Goal: Transaction & Acquisition: Purchase product/service

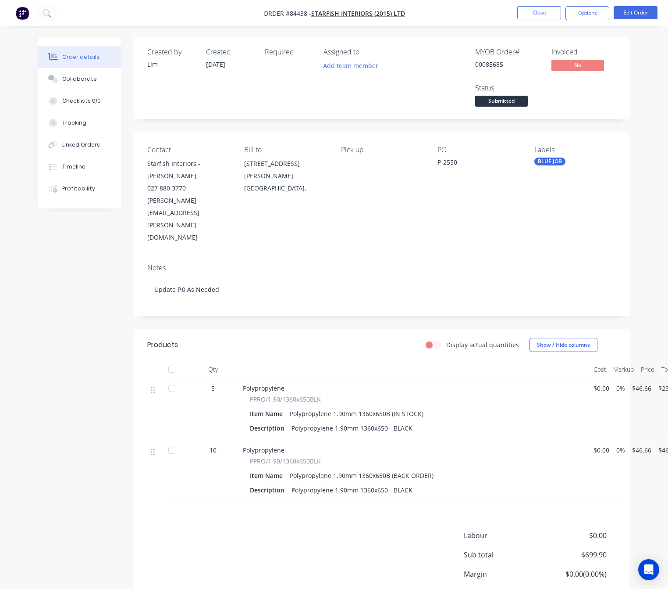
scroll to position [21, 0]
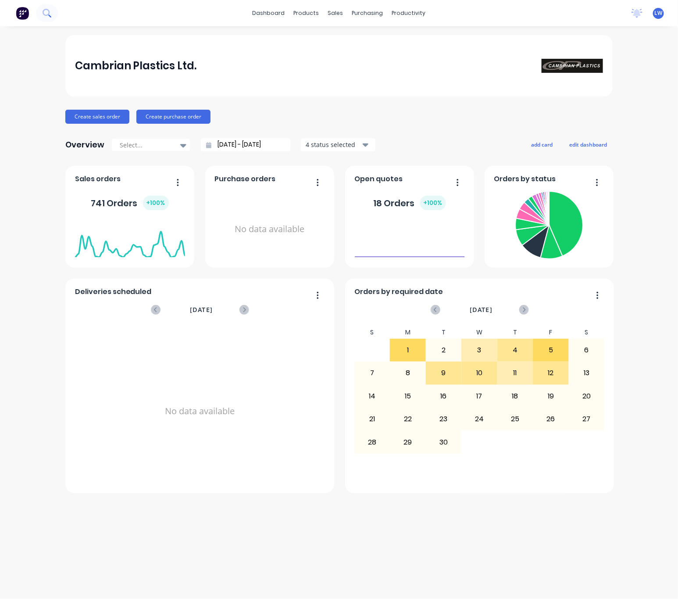
click at [47, 15] on icon at bounding box center [46, 12] width 7 height 7
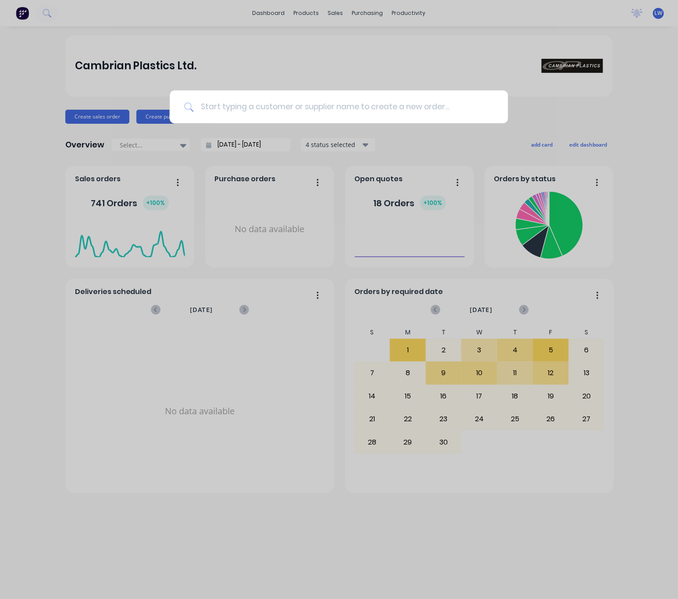
click at [245, 110] on input at bounding box center [343, 106] width 300 height 33
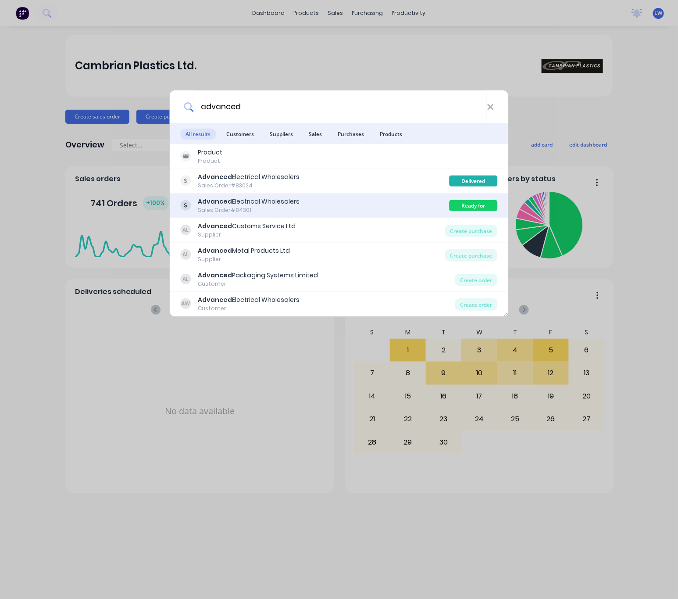
type input "advanced"
click at [353, 201] on div "Advanced Electrical Wholesalers Sales Order #84301" at bounding box center [315, 205] width 269 height 17
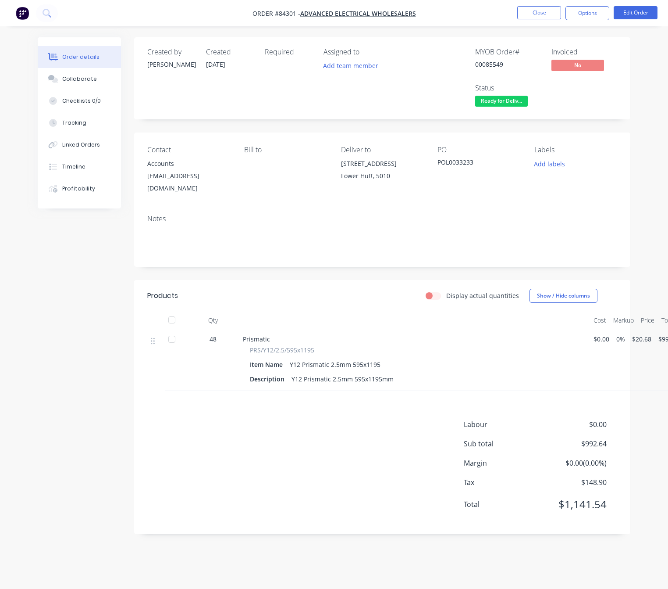
scroll to position [10, 0]
click at [77, 163] on div "Timeline" at bounding box center [73, 167] width 23 height 8
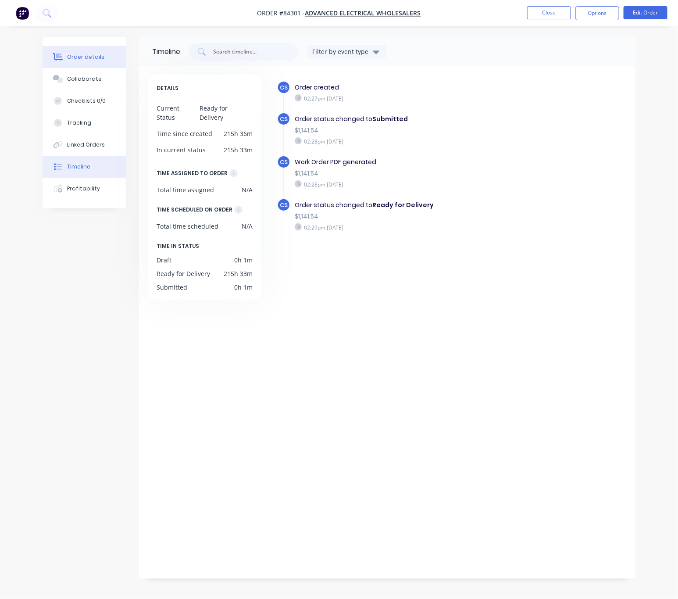
click at [85, 56] on div "Order details" at bounding box center [85, 57] width 37 height 8
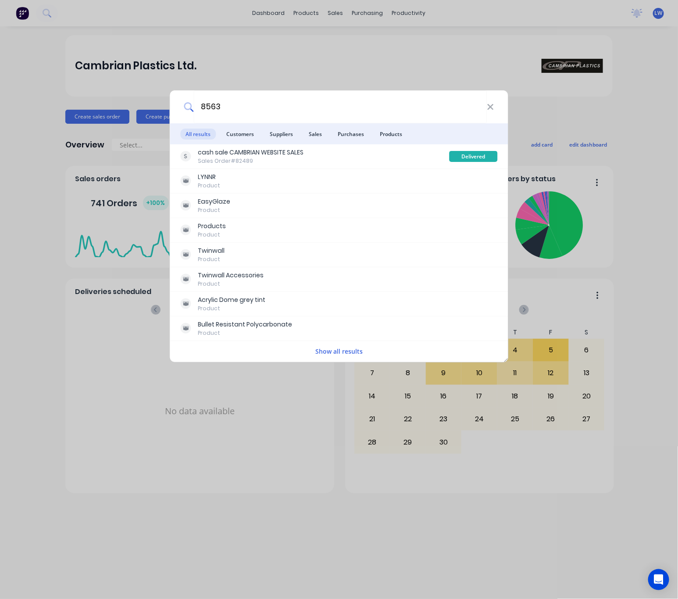
type input "85635"
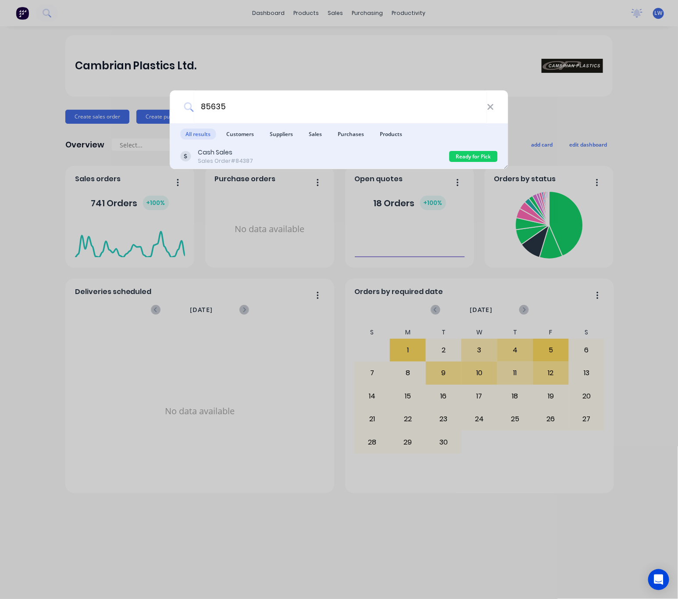
click at [353, 155] on div "Cash Sales Sales Order #84387" at bounding box center [315, 156] width 269 height 17
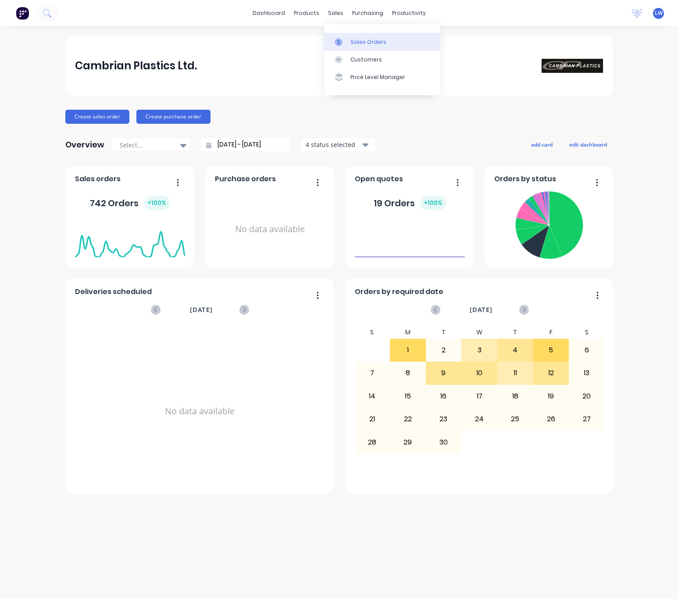
click at [364, 39] on div "Sales Orders" at bounding box center [368, 42] width 36 height 8
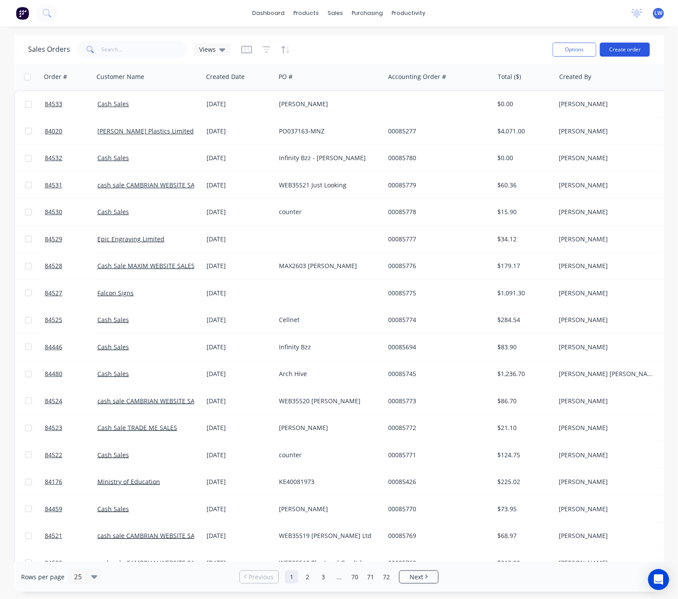
click at [648, 47] on button "Create order" at bounding box center [625, 50] width 50 height 14
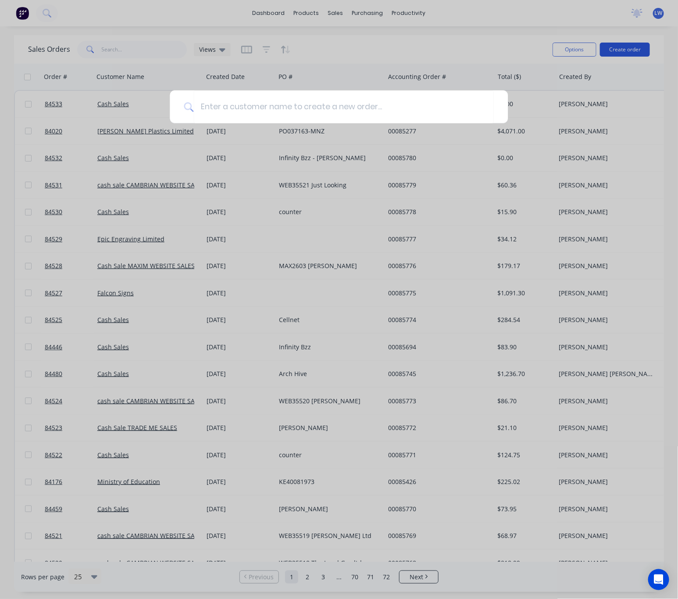
click at [638, 53] on div at bounding box center [339, 299] width 678 height 599
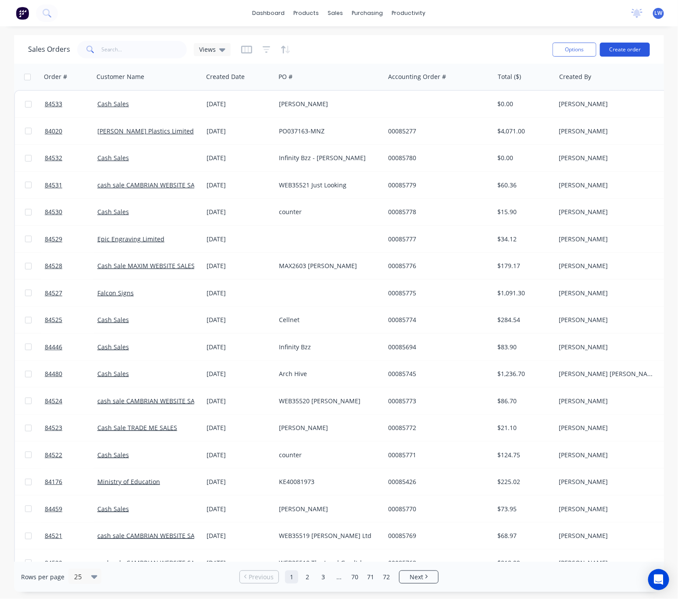
click at [633, 50] on button "Create order" at bounding box center [625, 50] width 50 height 14
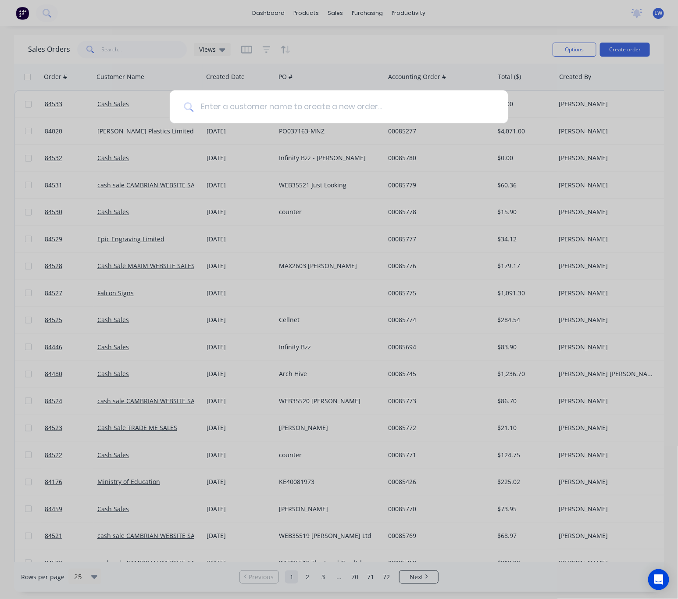
click at [359, 107] on input at bounding box center [343, 106] width 300 height 33
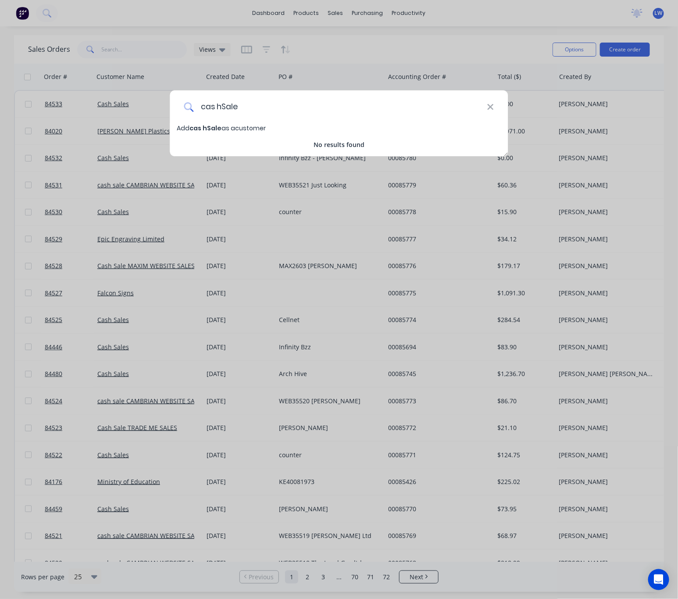
click at [217, 106] on input "cas hSale" at bounding box center [339, 106] width 293 height 33
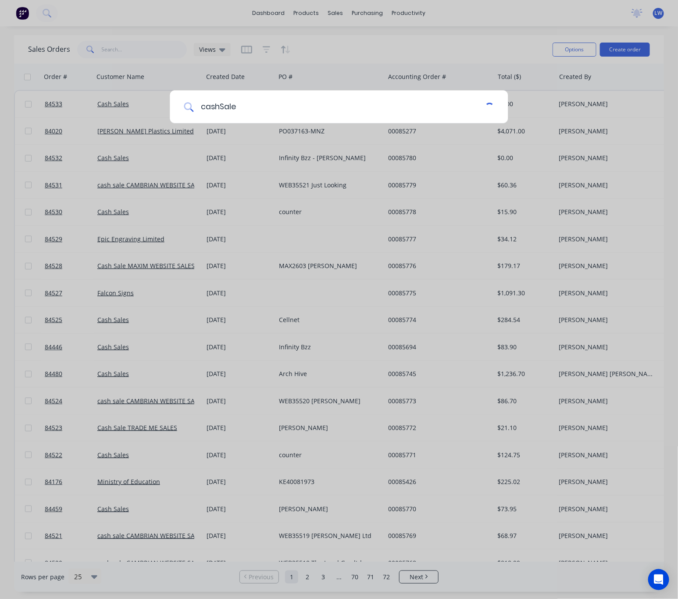
type input "cash Sale"
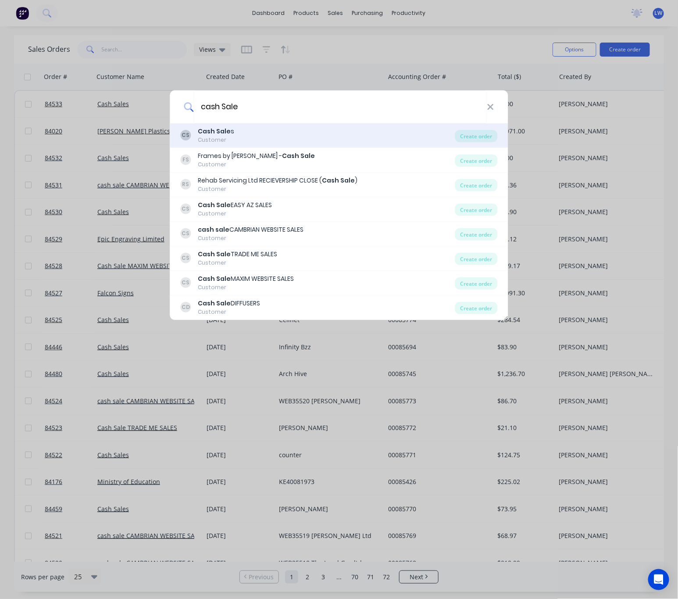
click at [356, 138] on div "CS Cash Sale s Customer" at bounding box center [318, 135] width 275 height 17
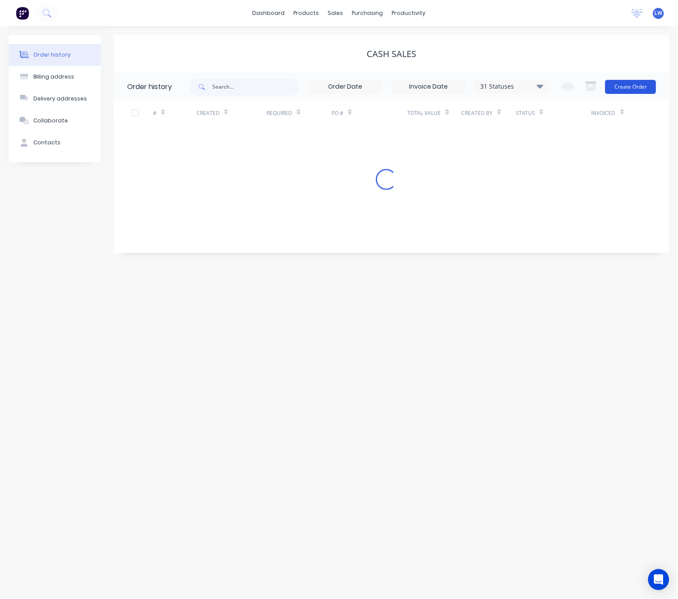
click at [640, 88] on button "Create Order" at bounding box center [630, 87] width 51 height 14
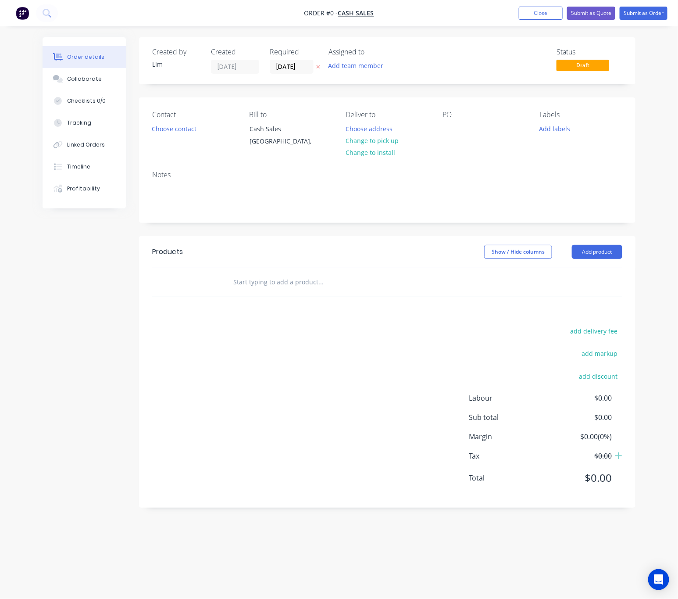
click at [318, 66] on icon "button" at bounding box center [319, 67] width 4 height 4
click at [169, 133] on button "Choose contact" at bounding box center [174, 128] width 54 height 12
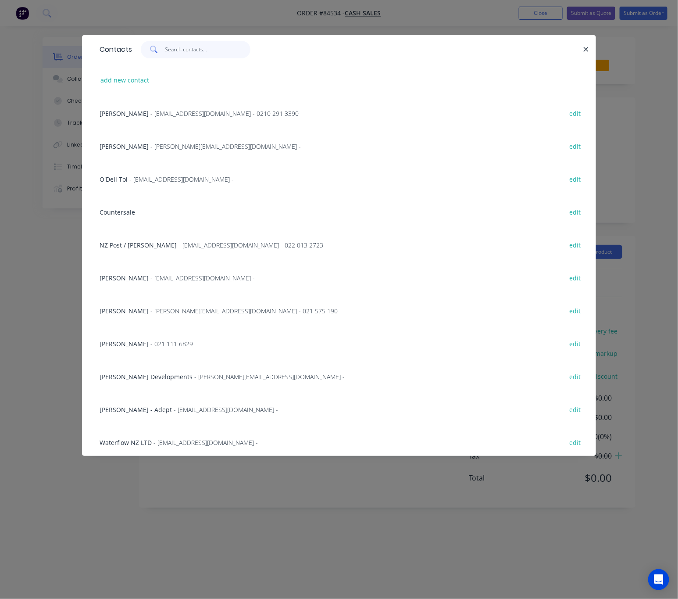
click at [190, 53] on input "text" at bounding box center [208, 50] width 86 height 18
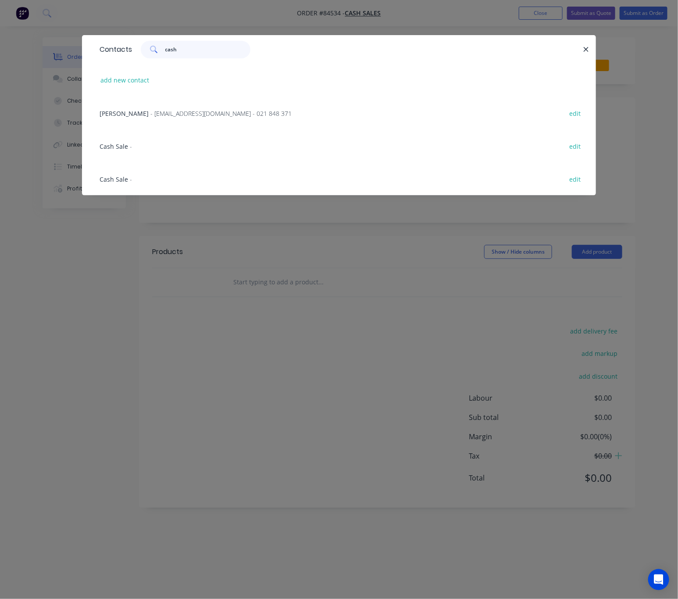
type input "cash"
click at [137, 151] on div "Cash Sale - edit" at bounding box center [339, 145] width 488 height 33
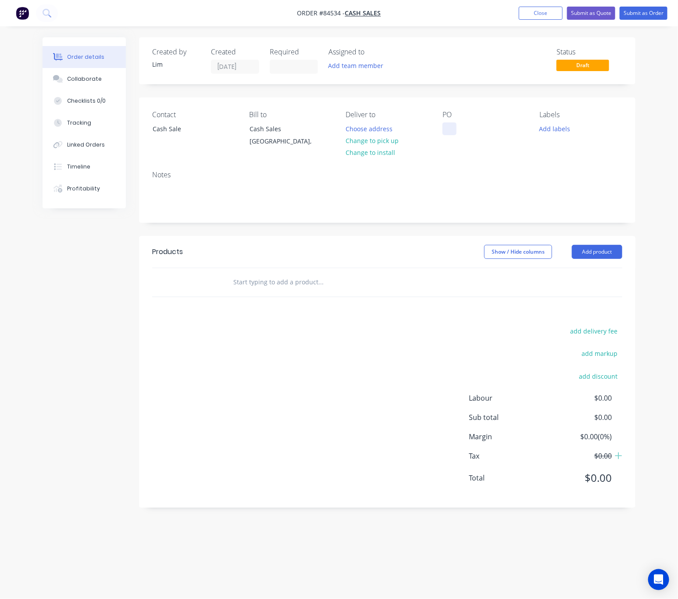
click at [453, 126] on div at bounding box center [450, 128] width 14 height 13
click at [462, 129] on div "Cas hSale" at bounding box center [464, 128] width 43 height 13
click at [371, 145] on button "Change to pick up" at bounding box center [372, 141] width 62 height 12
click at [566, 125] on button "Add labels" at bounding box center [555, 128] width 40 height 12
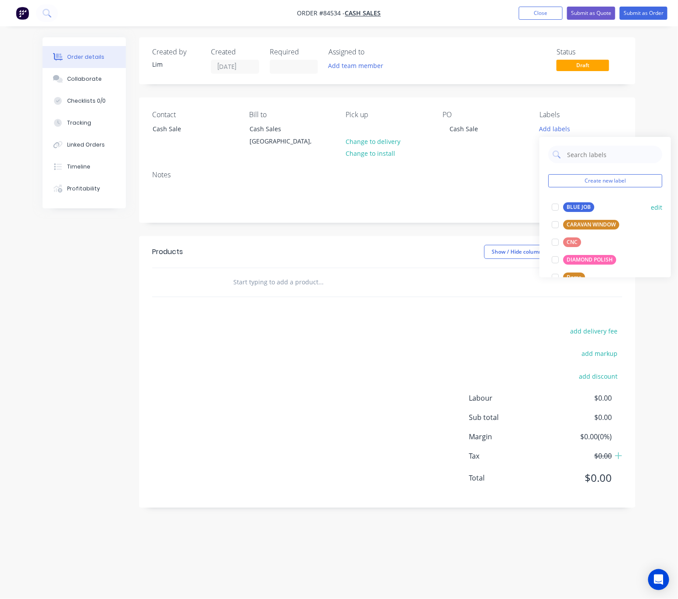
drag, startPoint x: 568, startPoint y: 203, endPoint x: 571, endPoint y: 208, distance: 6.0
click at [570, 207] on div "BLUE JOB" at bounding box center [578, 207] width 31 height 10
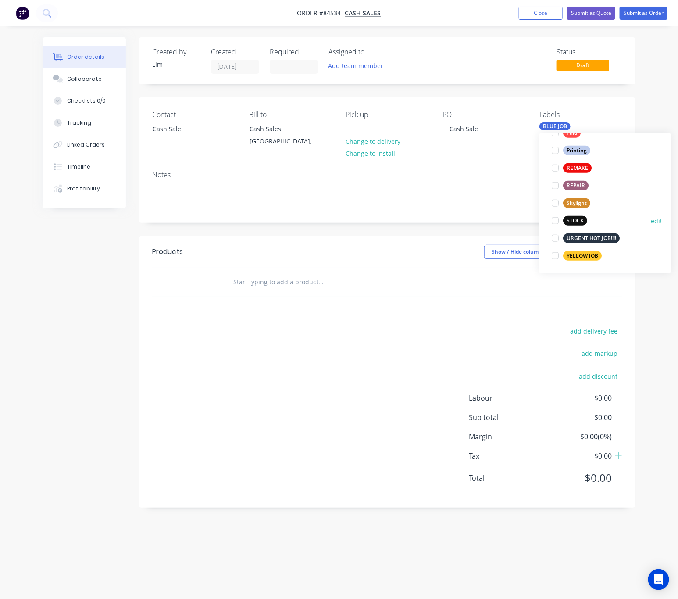
click at [579, 218] on div "STOCK" at bounding box center [575, 221] width 24 height 10
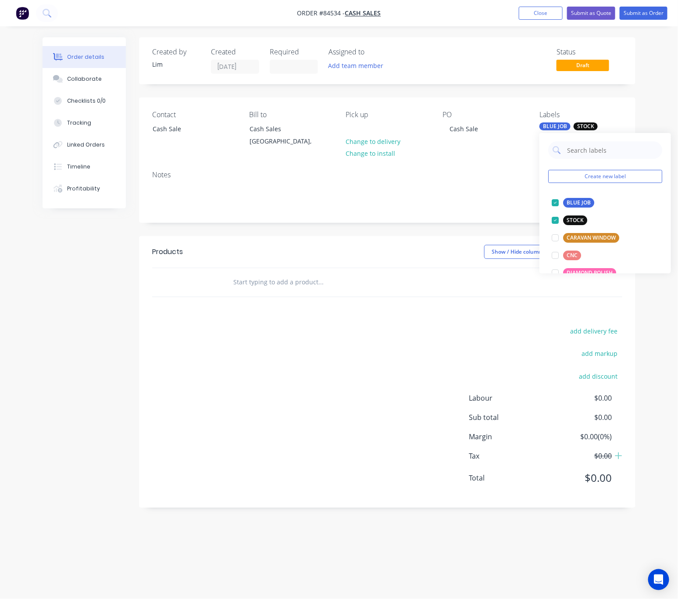
click at [352, 242] on header "Products Show / Hide columns Add product" at bounding box center [387, 252] width 496 height 32
click at [260, 287] on input "text" at bounding box center [320, 282] width 175 height 18
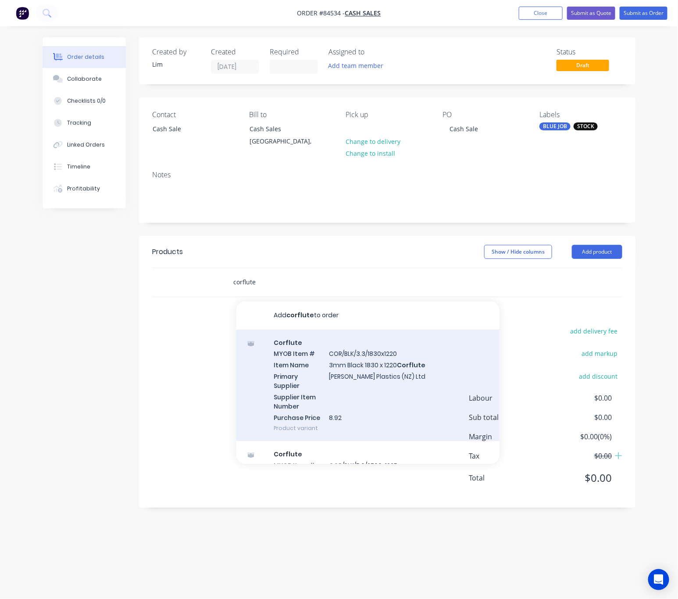
type input "corflute"
click at [393, 389] on div "Corflute MYOB Item # COR/BLK/3.3/1830x1220 Item Name 3mm Black 1830 x 1220 Corf…" at bounding box center [367, 385] width 263 height 112
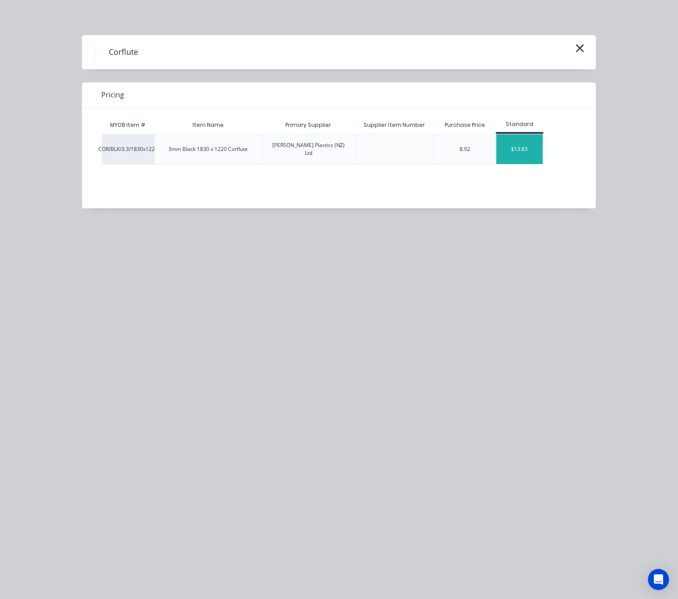
click at [508, 141] on div "$13.83" at bounding box center [519, 149] width 47 height 30
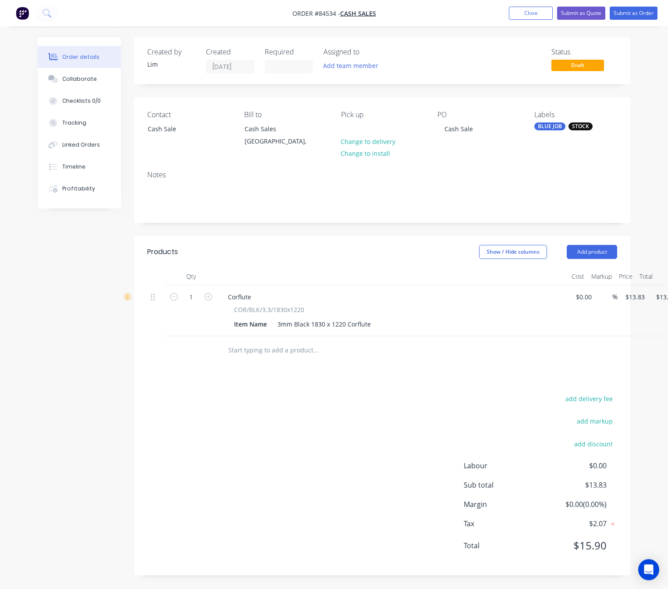
drag, startPoint x: 211, startPoint y: 433, endPoint x: 416, endPoint y: 298, distance: 246.1
click at [210, 433] on div "add delivery fee add markup add discount Labour $0.00 Sub total $13.83 Margin $…" at bounding box center [382, 477] width 470 height 169
click at [643, 11] on button "Submit as Order" at bounding box center [634, 13] width 48 height 13
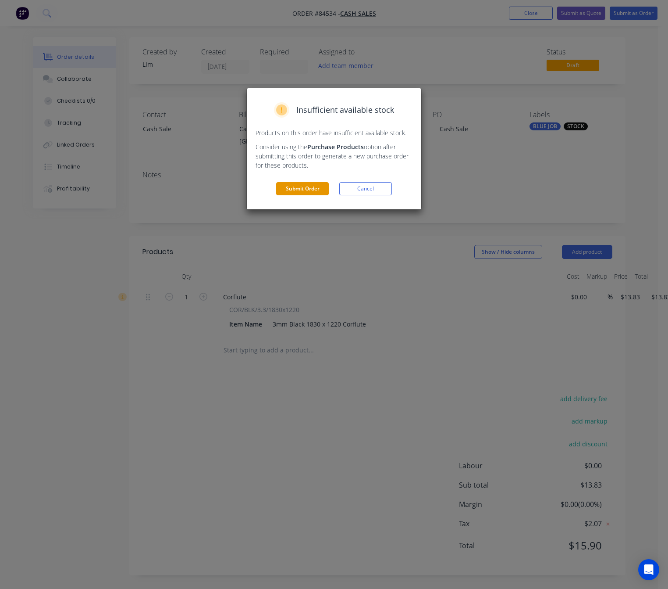
click at [314, 189] on button "Submit Order" at bounding box center [302, 188] width 53 height 13
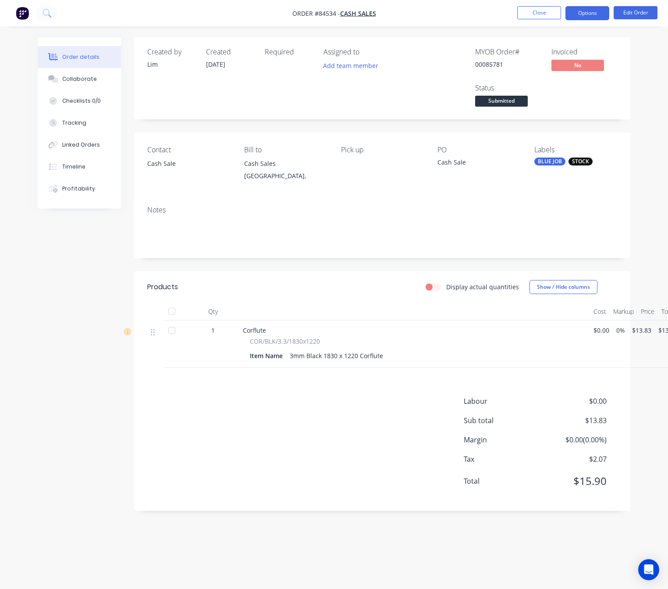
drag, startPoint x: 600, startPoint y: 13, endPoint x: 600, endPoint y: 20, distance: 6.6
click at [599, 13] on button "Options" at bounding box center [588, 13] width 44 height 14
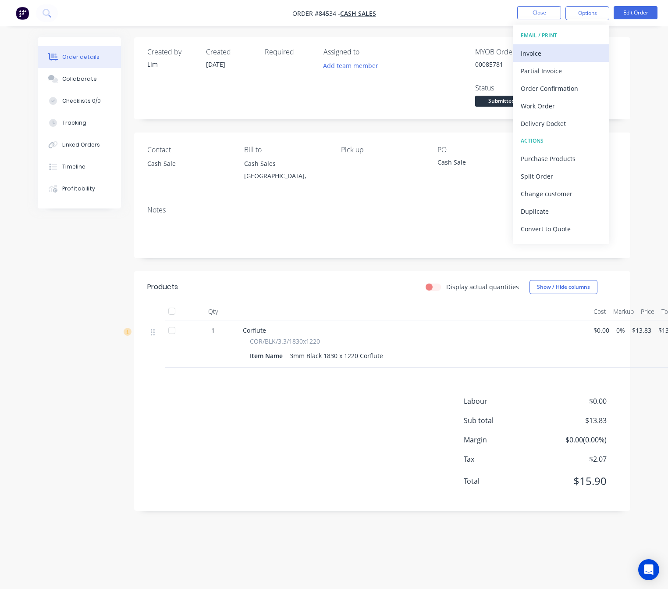
click at [573, 49] on div "Invoice" at bounding box center [561, 53] width 81 height 13
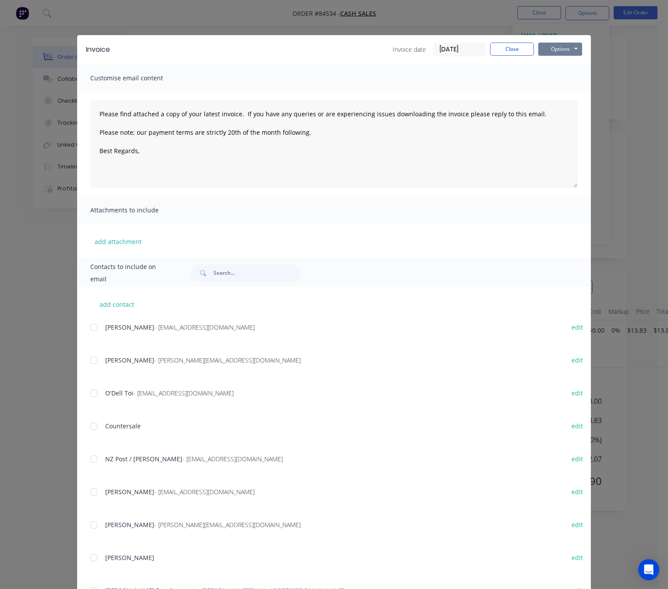
click at [572, 43] on button "Options" at bounding box center [561, 49] width 44 height 13
click at [569, 62] on button "Preview" at bounding box center [567, 64] width 56 height 14
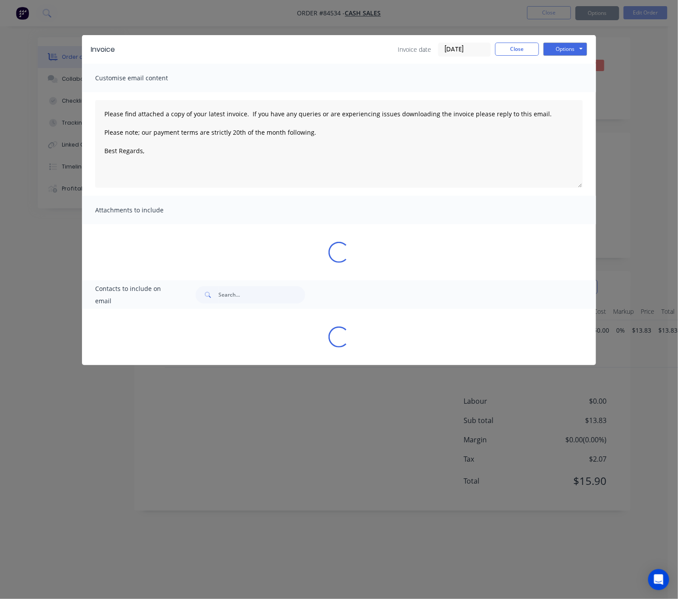
type textarea "Please find attached a copy of your latest invoice. If you have any queries or …"
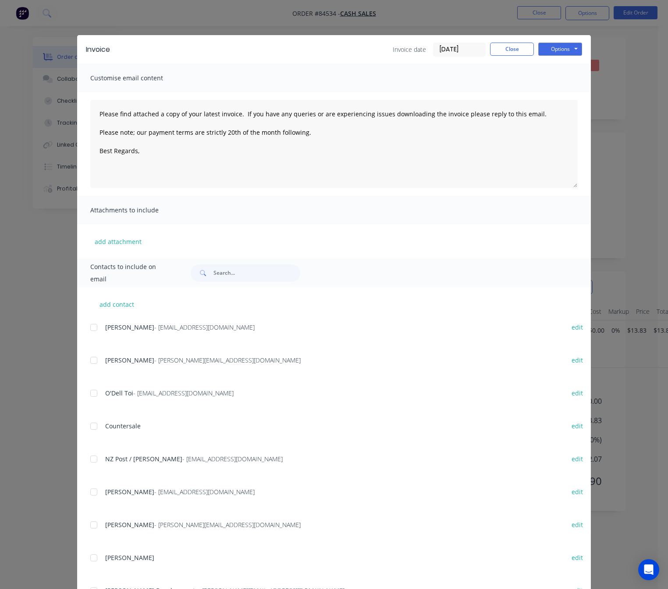
click at [510, 58] on div "Invoice Invoice date 10/09/25 Close Options Preview Print Email" at bounding box center [334, 49] width 514 height 29
click at [511, 50] on button "Close" at bounding box center [512, 49] width 44 height 13
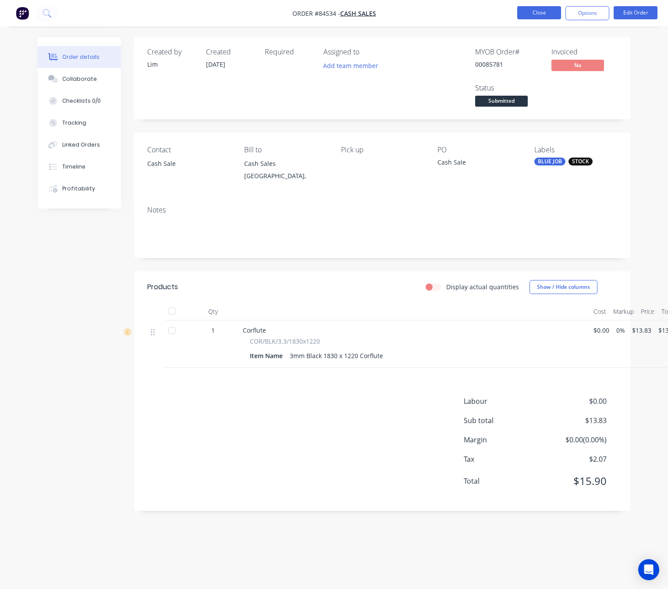
click at [545, 11] on button "Close" at bounding box center [540, 12] width 44 height 13
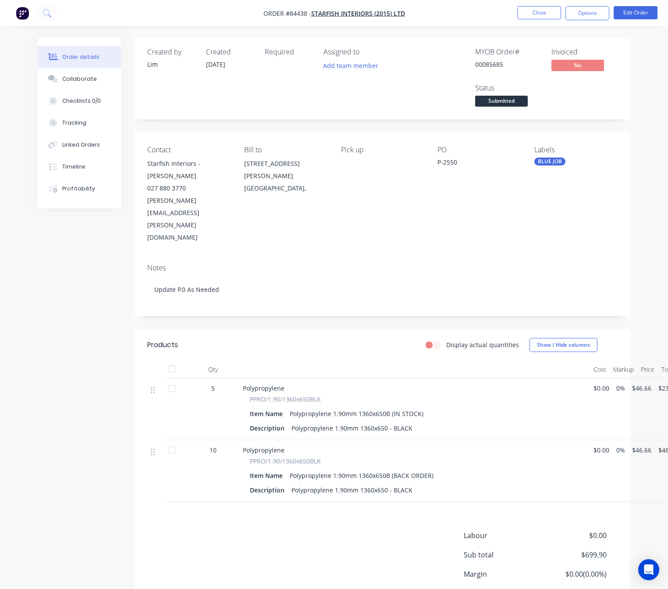
scroll to position [21, 0]
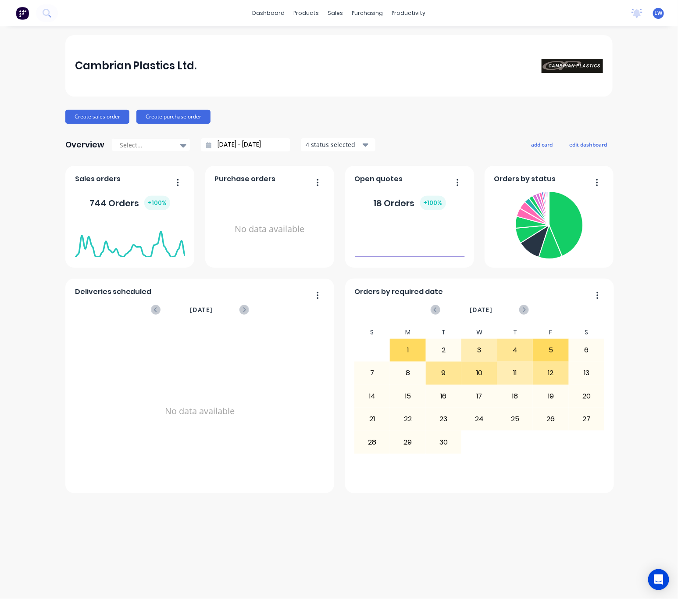
click at [64, 20] on div "dashboard products sales purchasing productivity dashboard products Product Cat…" at bounding box center [339, 13] width 678 height 26
click at [43, 15] on icon at bounding box center [47, 13] width 8 height 8
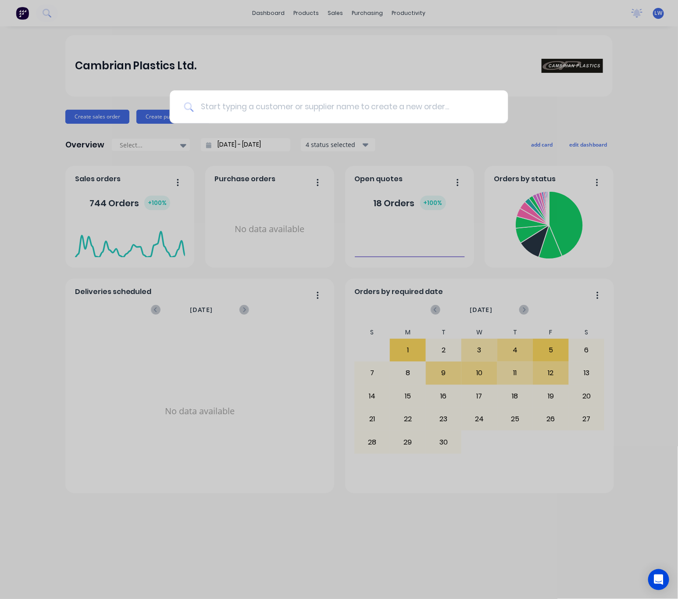
click at [218, 108] on input at bounding box center [343, 106] width 300 height 33
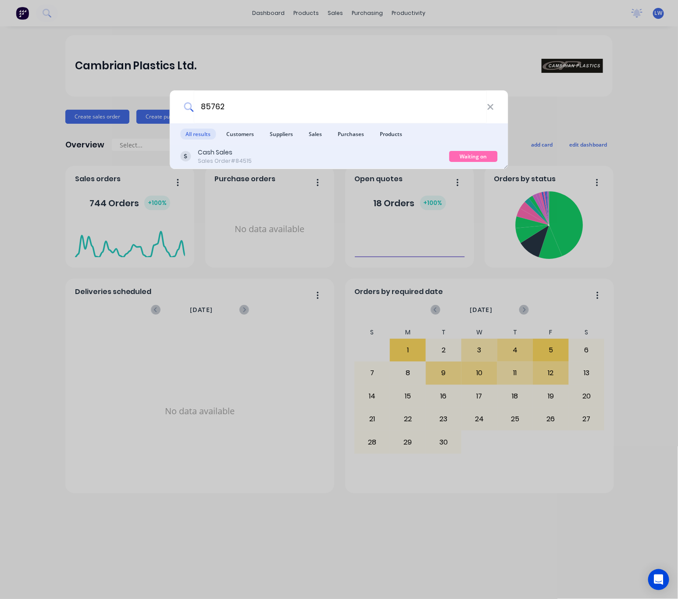
type input "85762"
click at [257, 149] on div "Cash Sales Sales Order #84515" at bounding box center [315, 156] width 269 height 17
